Goal: Task Accomplishment & Management: Complete application form

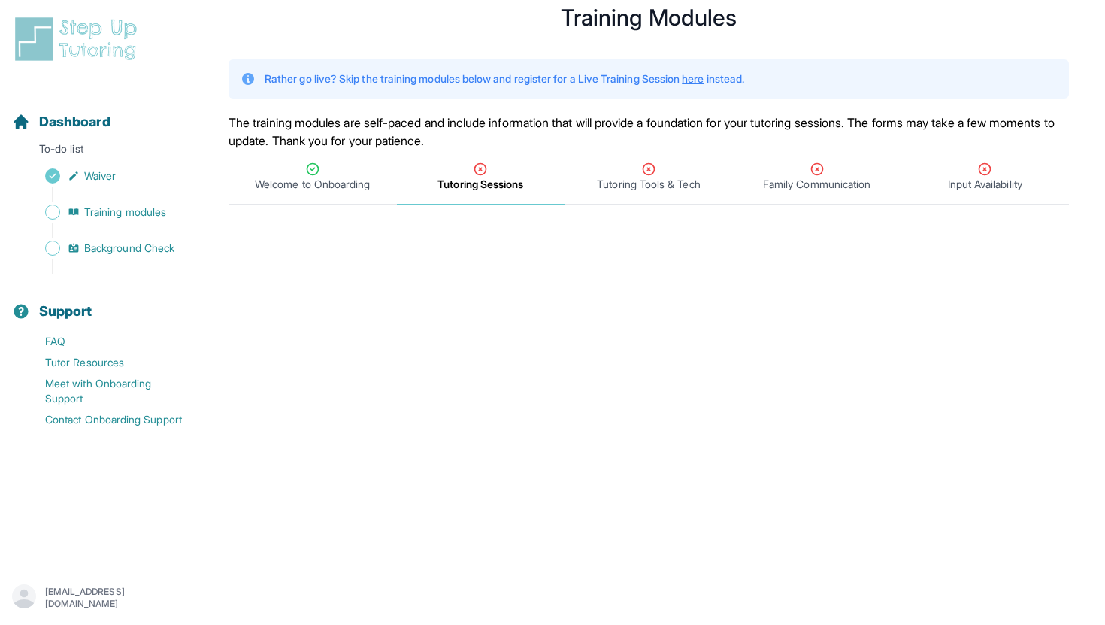
scroll to position [45, 0]
click at [637, 183] on span "Tutoring Tools & Tech" at bounding box center [648, 184] width 103 height 15
click at [483, 179] on span "Tutoring Sessions" at bounding box center [480, 184] width 86 height 15
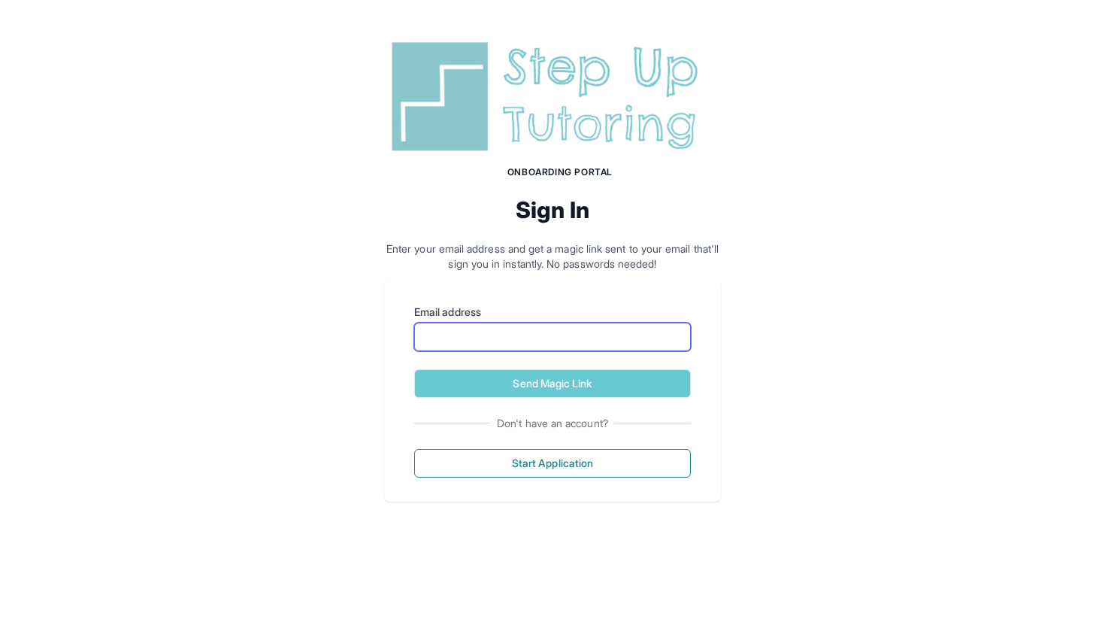
click at [546, 334] on input "Email address" at bounding box center [552, 336] width 277 height 29
type input "**********"
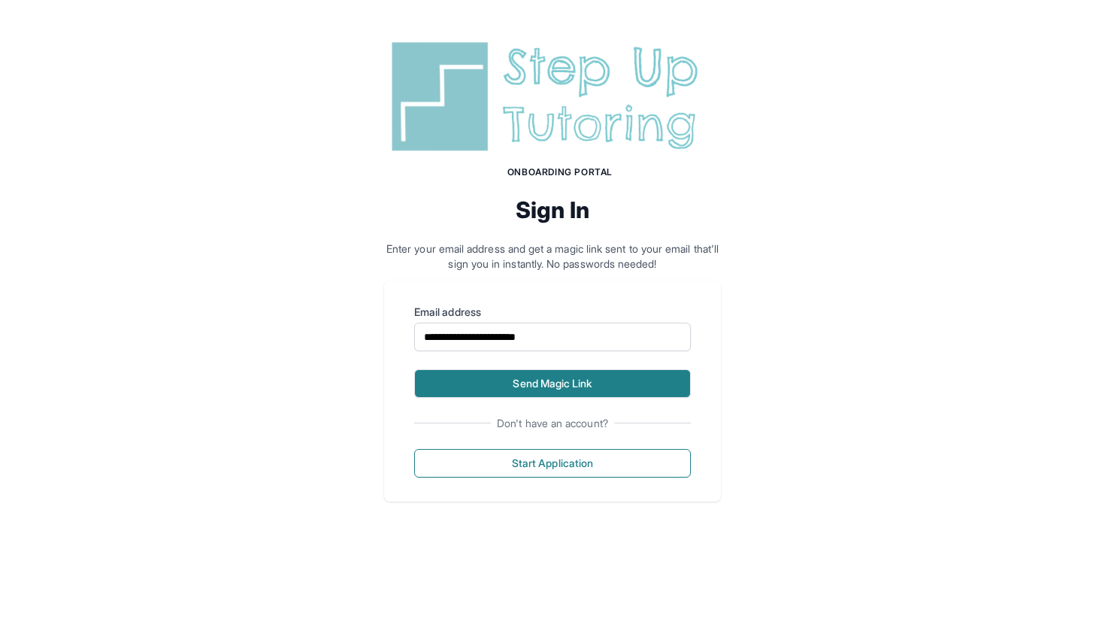
click at [543, 378] on button "Send Magic Link" at bounding box center [552, 383] width 277 height 29
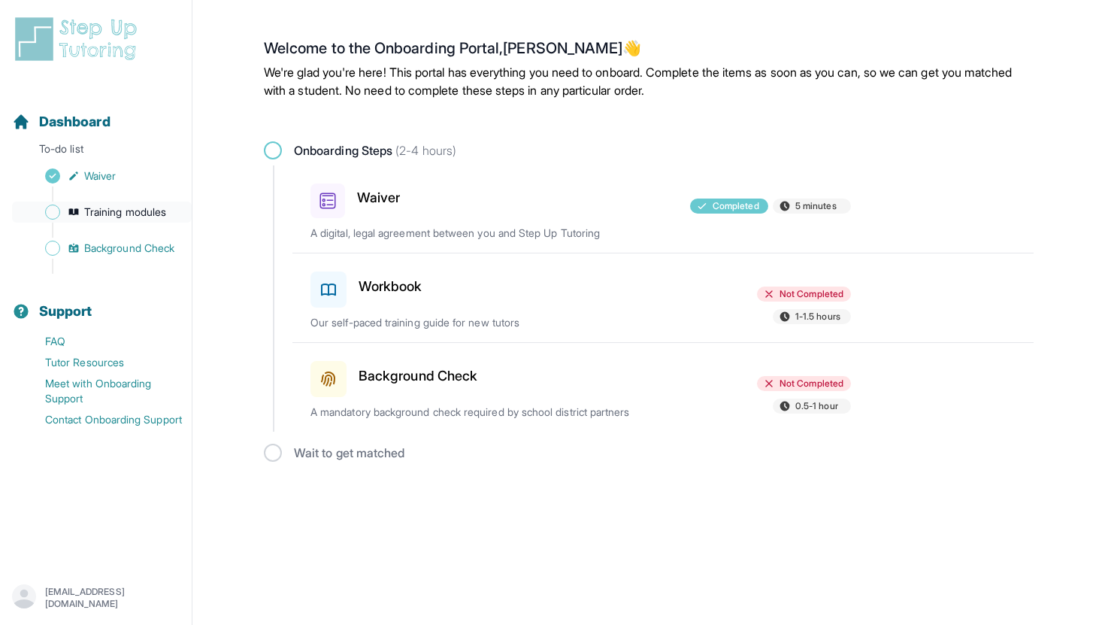
click at [125, 212] on span "Training modules" at bounding box center [125, 211] width 82 height 15
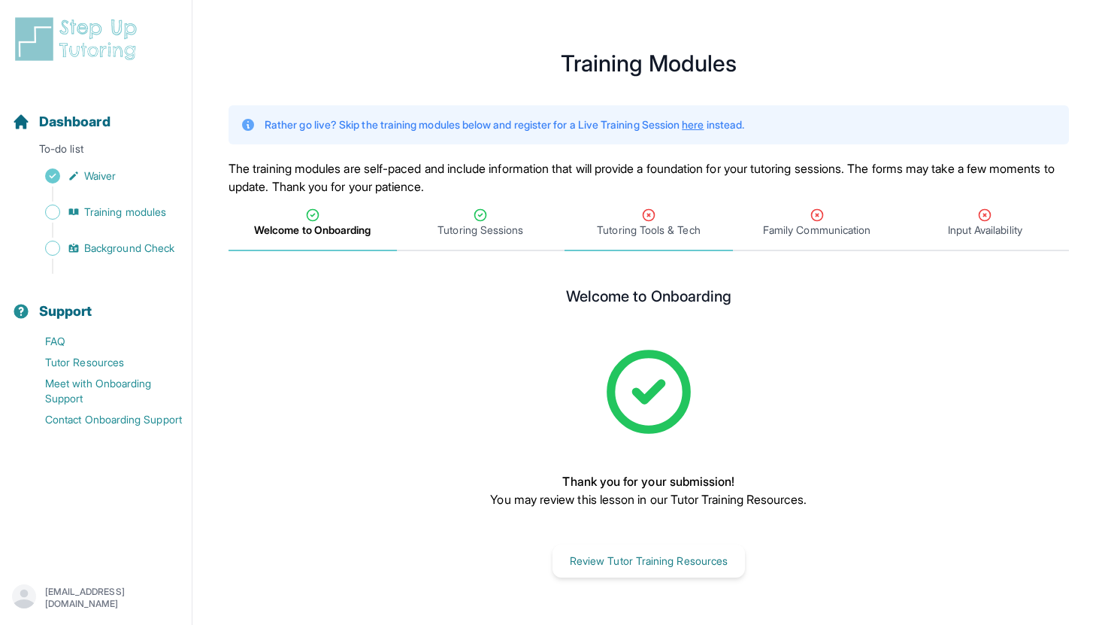
click at [653, 226] on span "Tutoring Tools & Tech" at bounding box center [648, 229] width 103 height 15
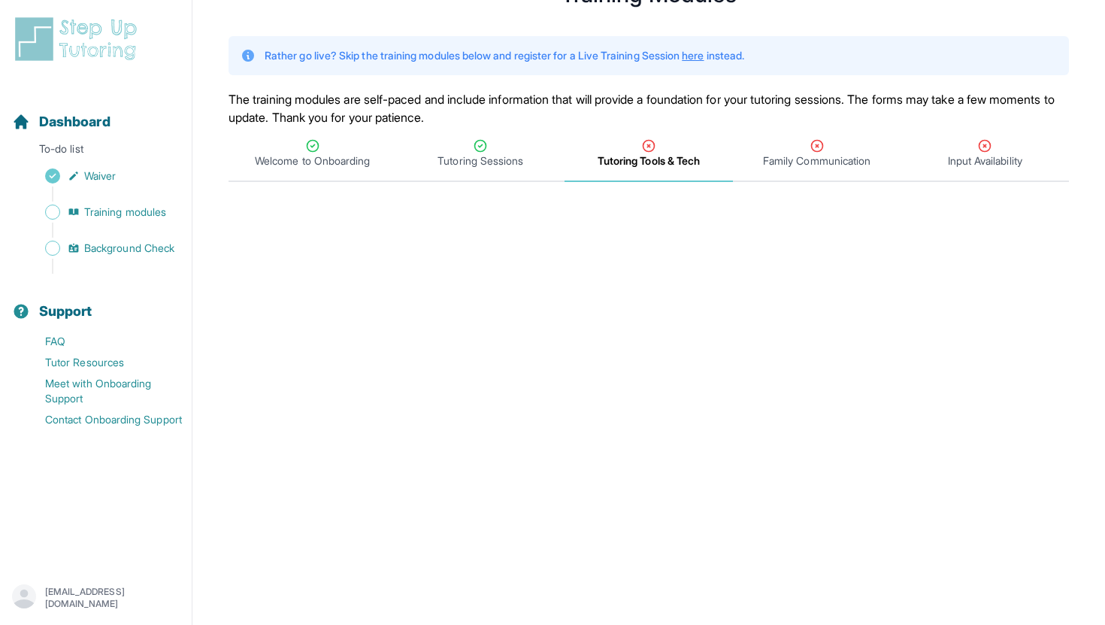
scroll to position [65, 0]
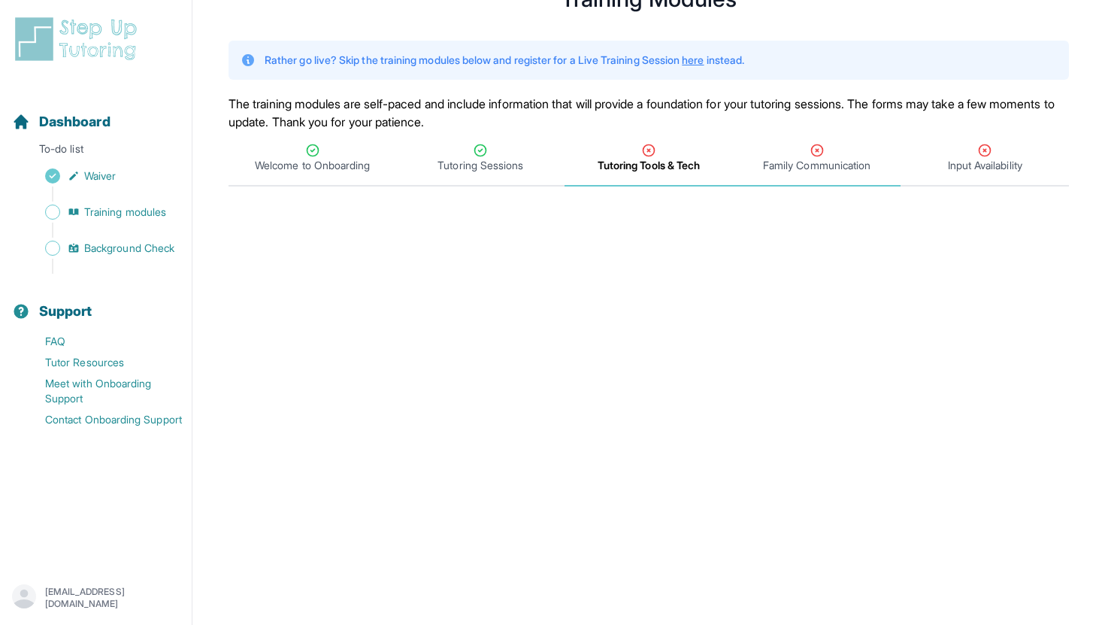
click at [822, 154] on icon "Tabs" at bounding box center [817, 150] width 15 height 15
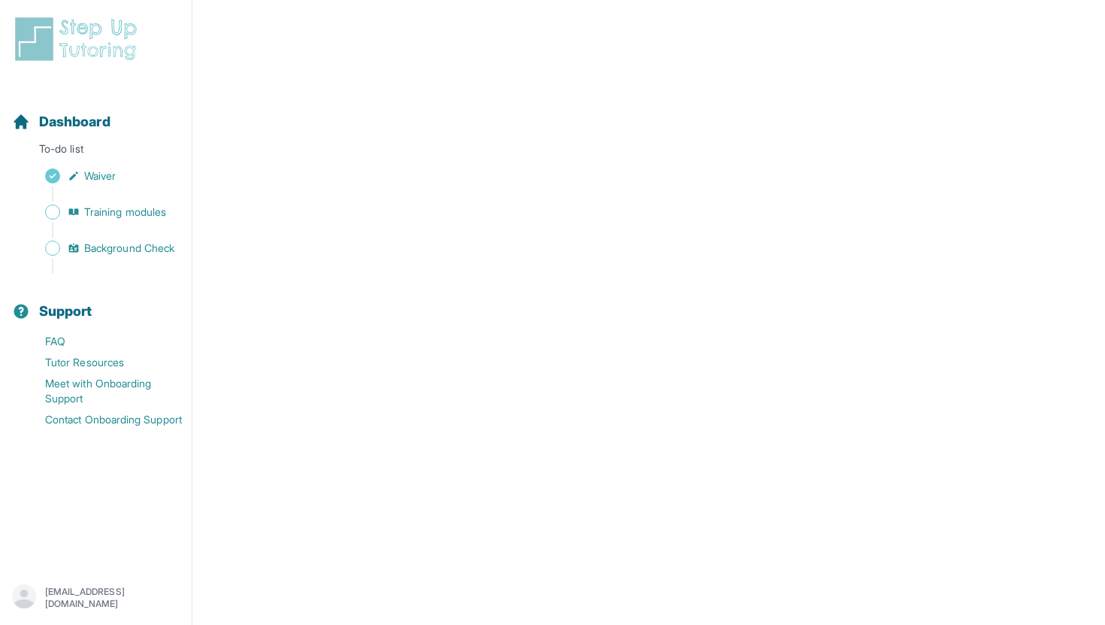
scroll to position [16, 0]
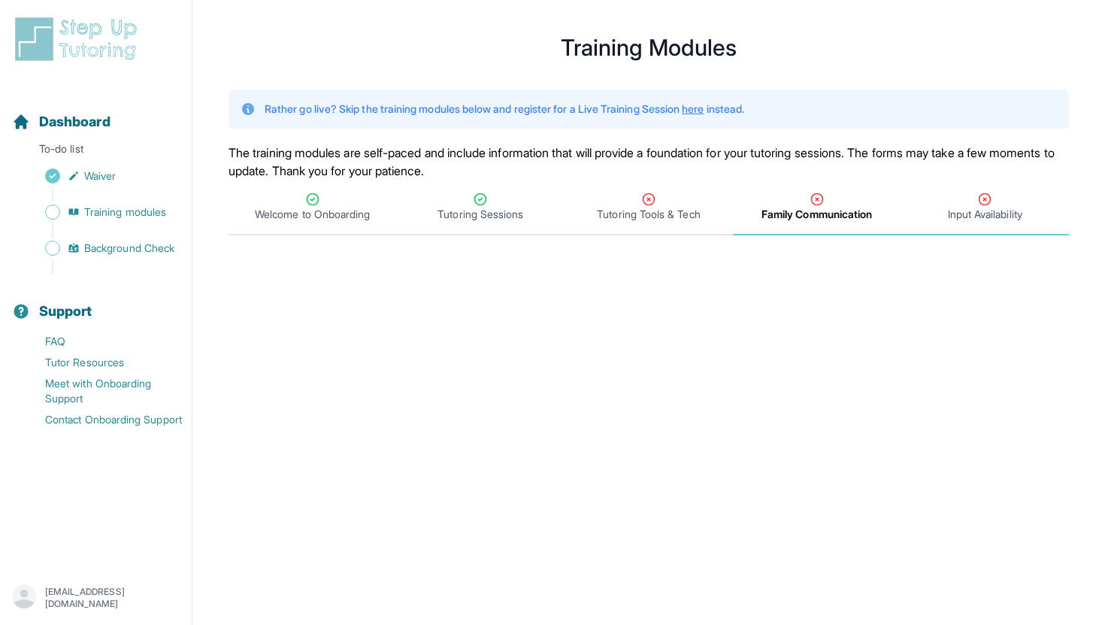
click at [965, 208] on span "Input Availability" at bounding box center [985, 214] width 74 height 15
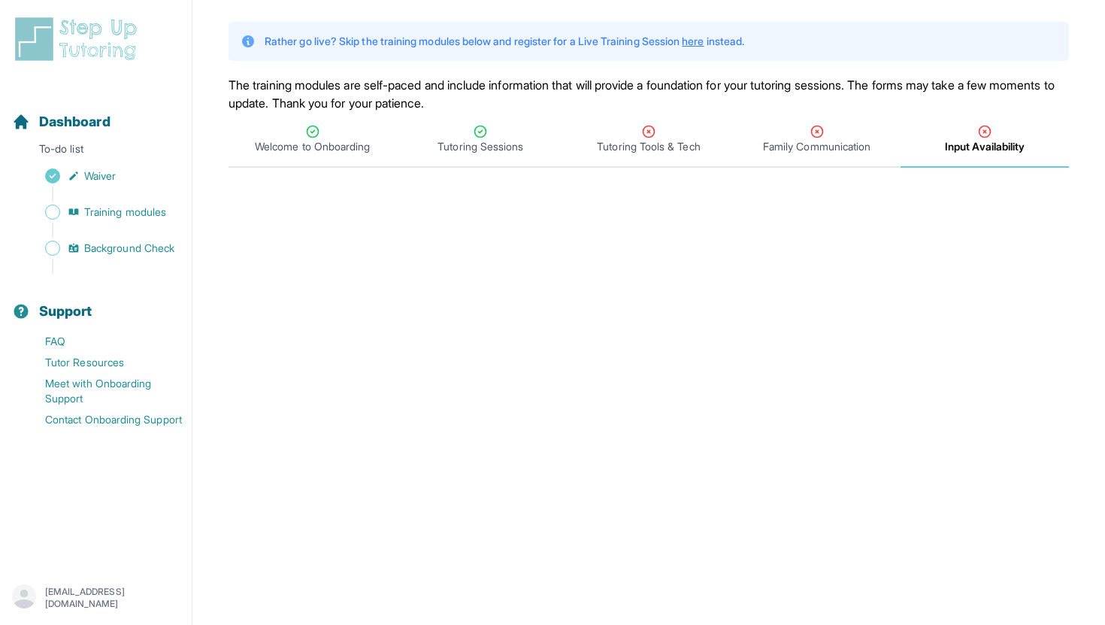
scroll to position [0, 0]
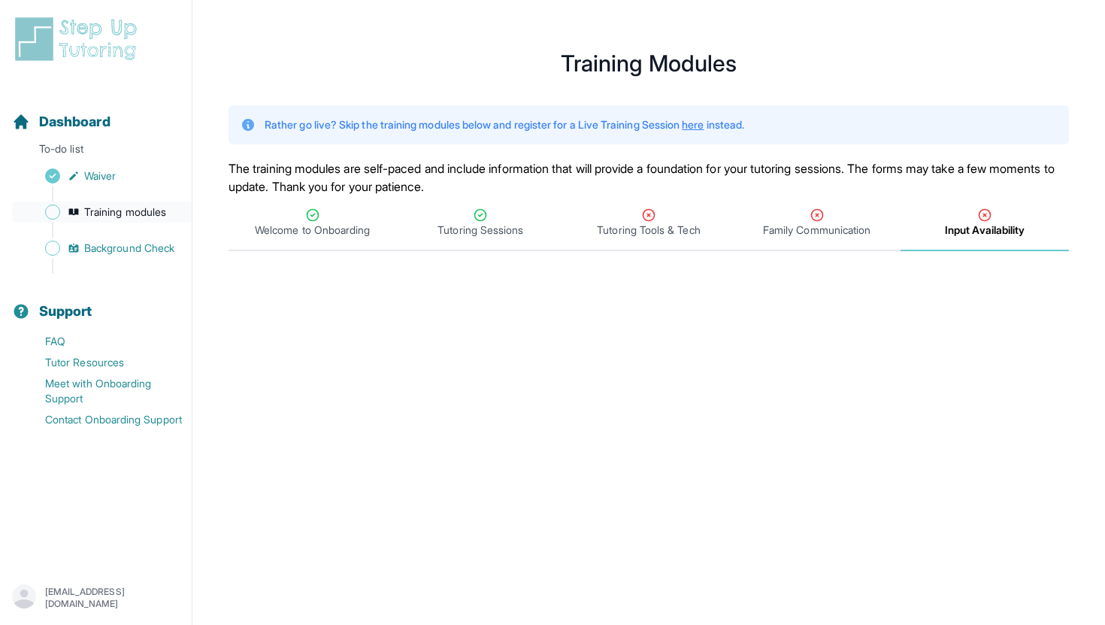
click at [140, 211] on span "Training modules" at bounding box center [125, 211] width 82 height 15
click at [137, 250] on span "Background Check" at bounding box center [129, 248] width 90 height 15
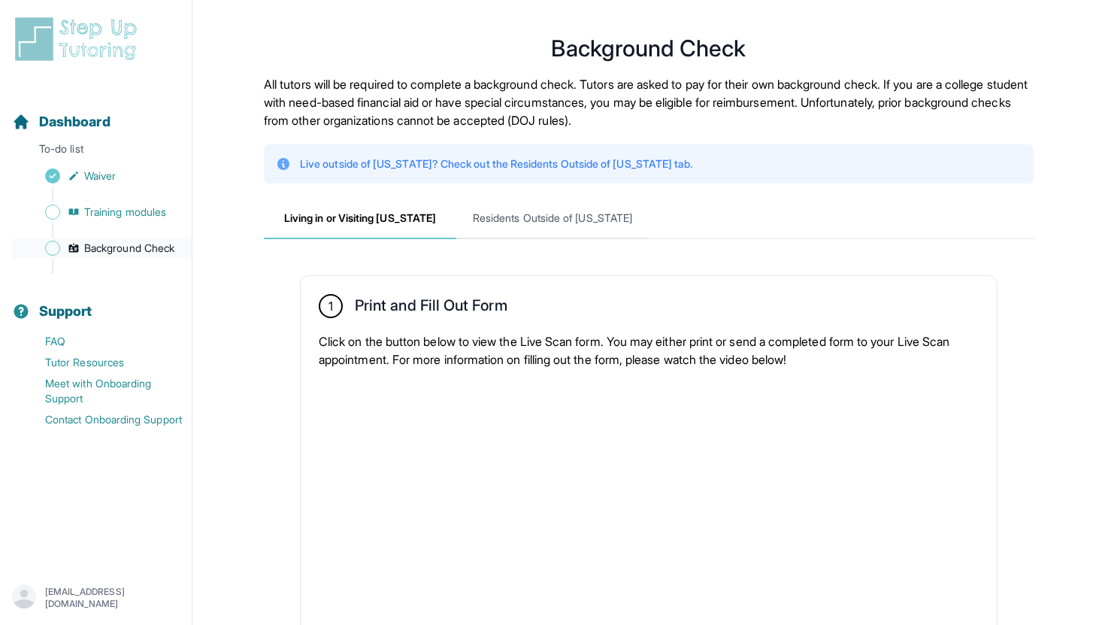
click at [137, 250] on span "Background Check" at bounding box center [129, 248] width 90 height 15
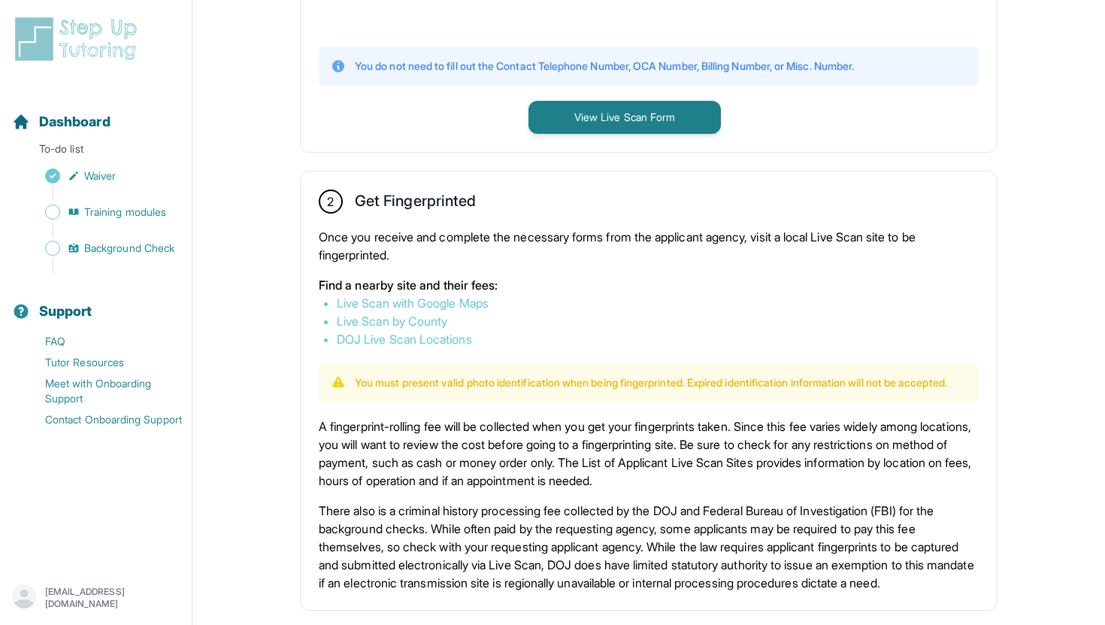
scroll to position [683, 0]
